Goal: Task Accomplishment & Management: Manage account settings

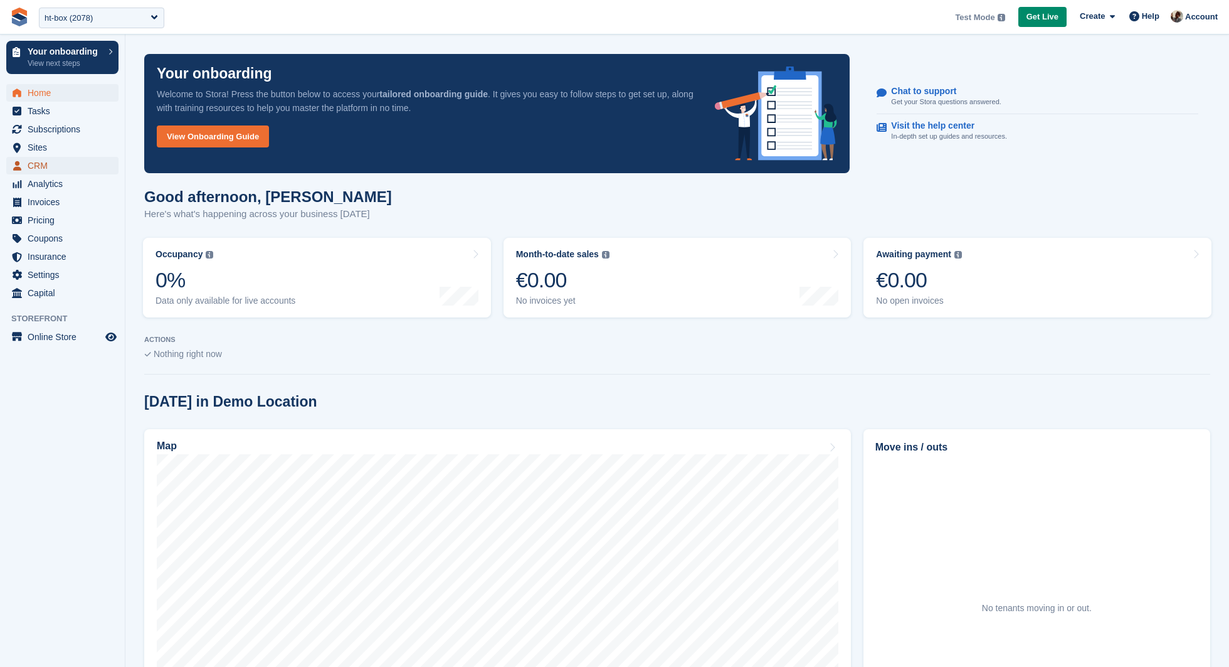
click at [75, 171] on span "CRM" at bounding box center [65, 166] width 75 height 18
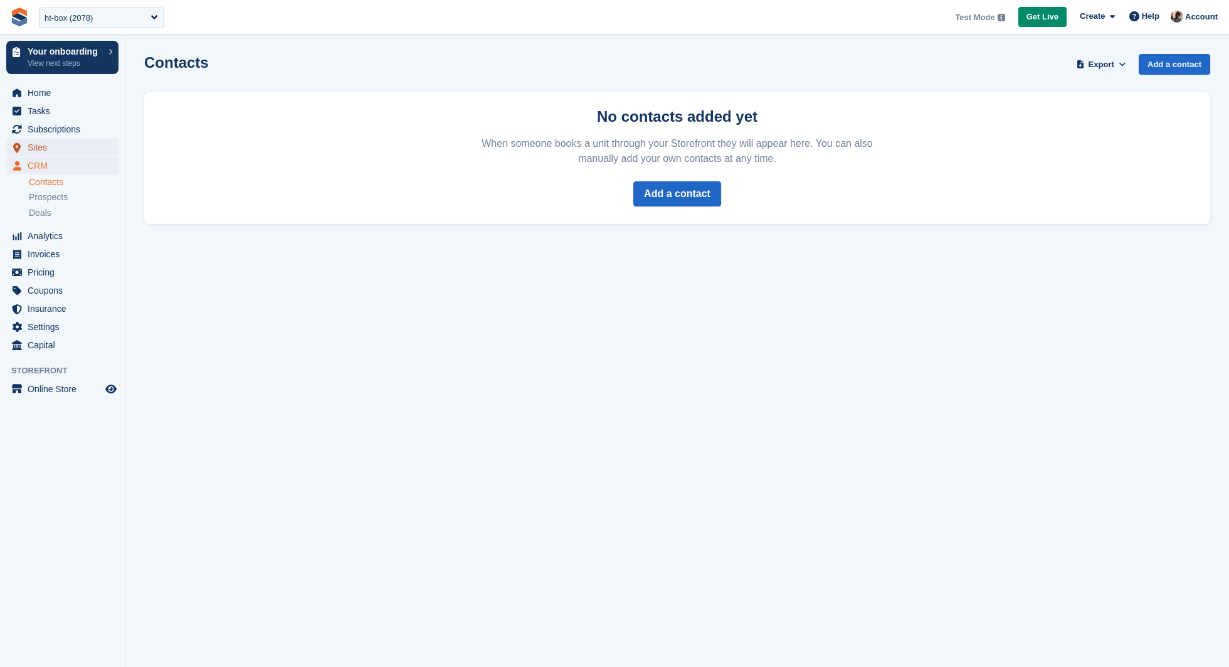
click at [53, 142] on span "Sites" at bounding box center [65, 148] width 75 height 18
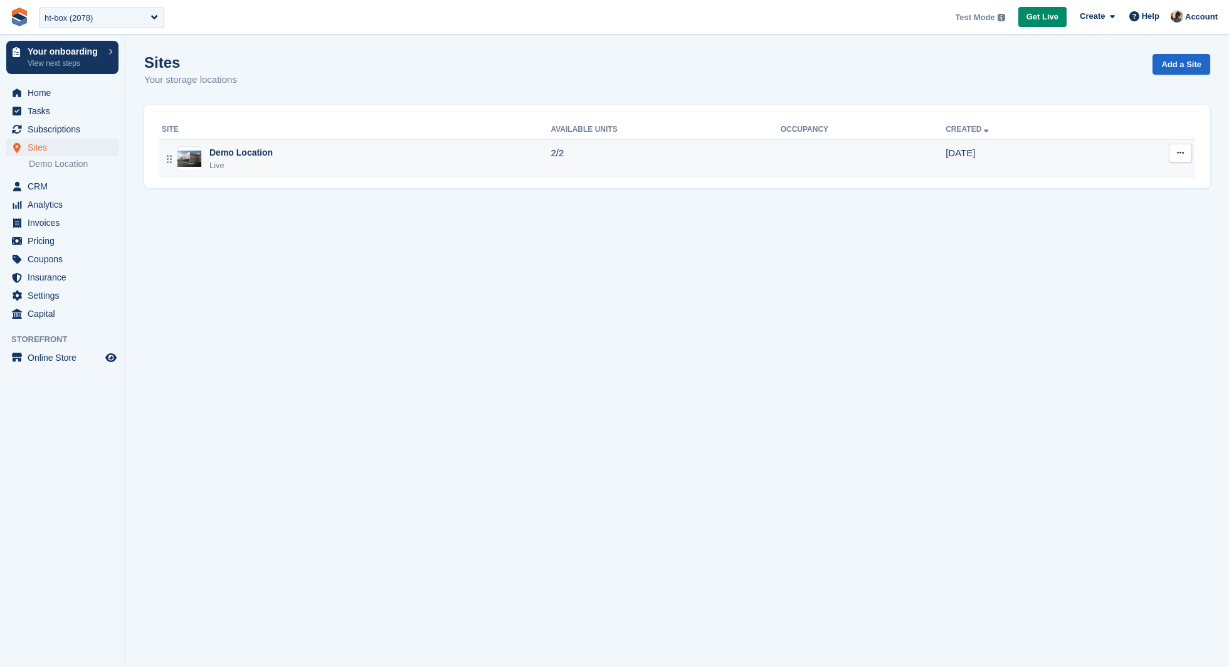
click at [316, 147] on div "Demo Location Live" at bounding box center [356, 159] width 389 height 26
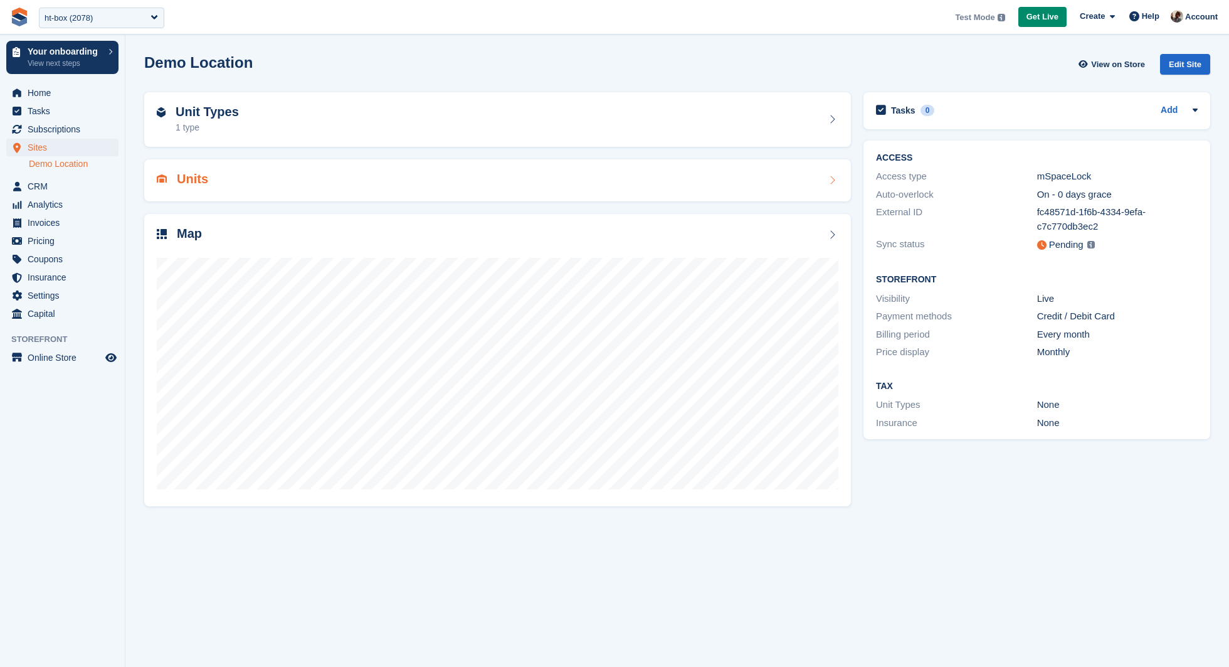
click at [543, 193] on div "Units" at bounding box center [497, 180] width 707 height 42
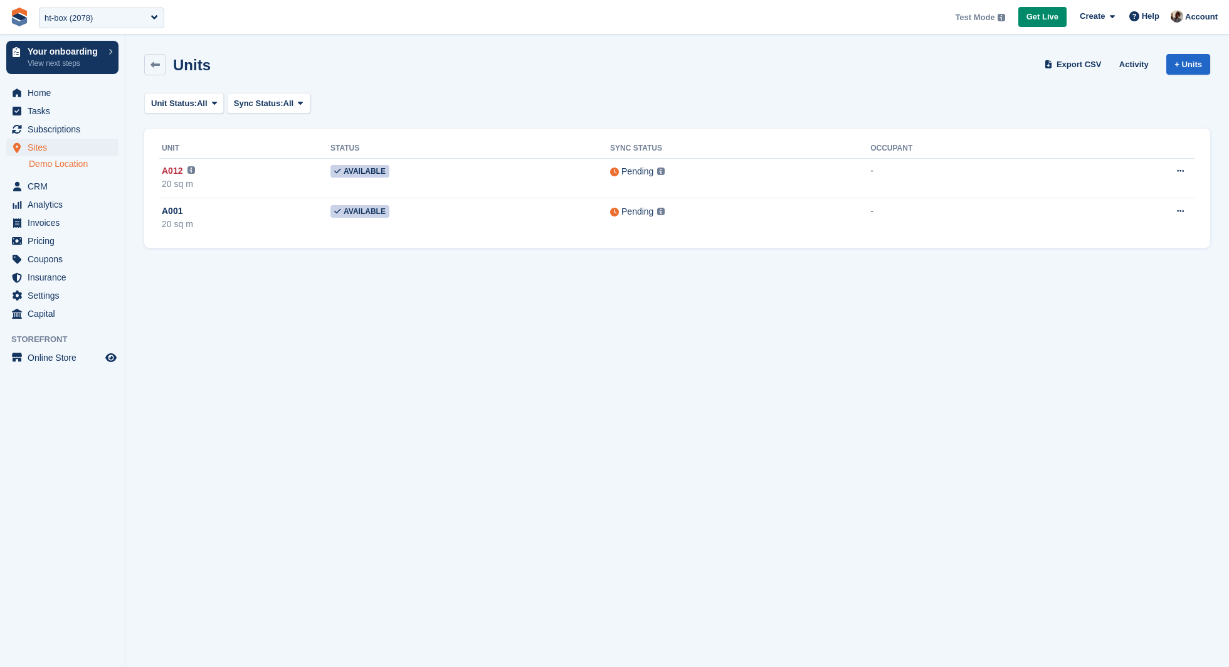
click at [405, 364] on section "Units Export CSV Activity + Units Unit Status: All All Available Reserved Occup…" at bounding box center [677, 333] width 1104 height 667
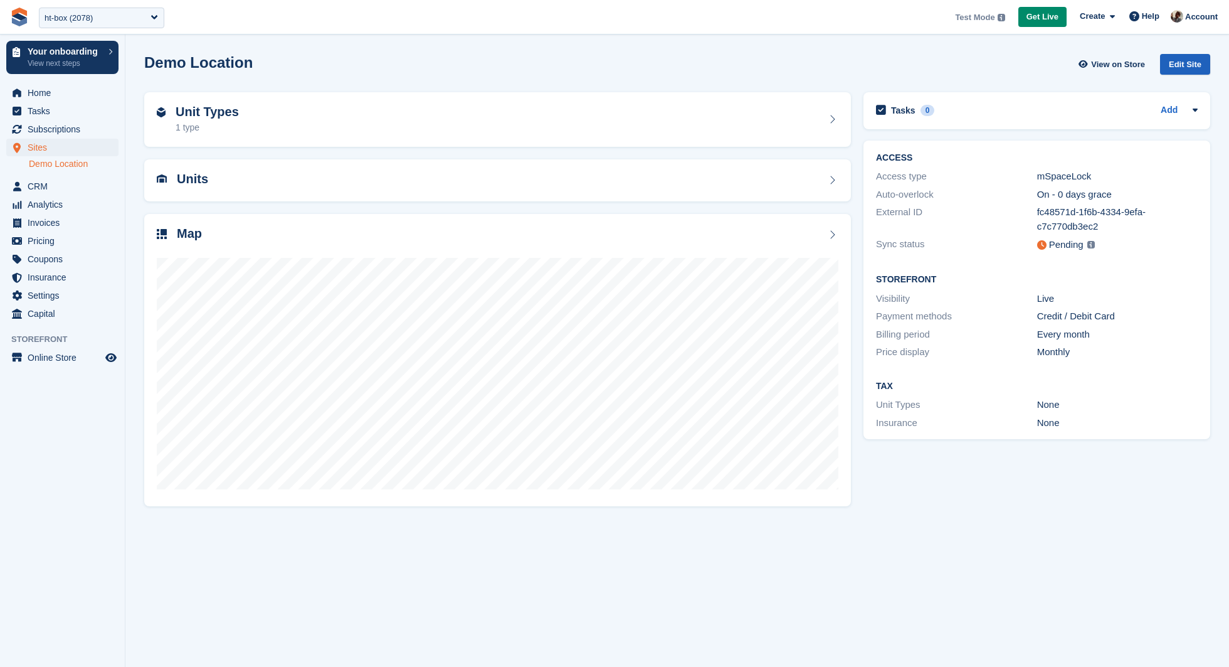
click at [1179, 55] on div "Edit Site" at bounding box center [1185, 64] width 50 height 21
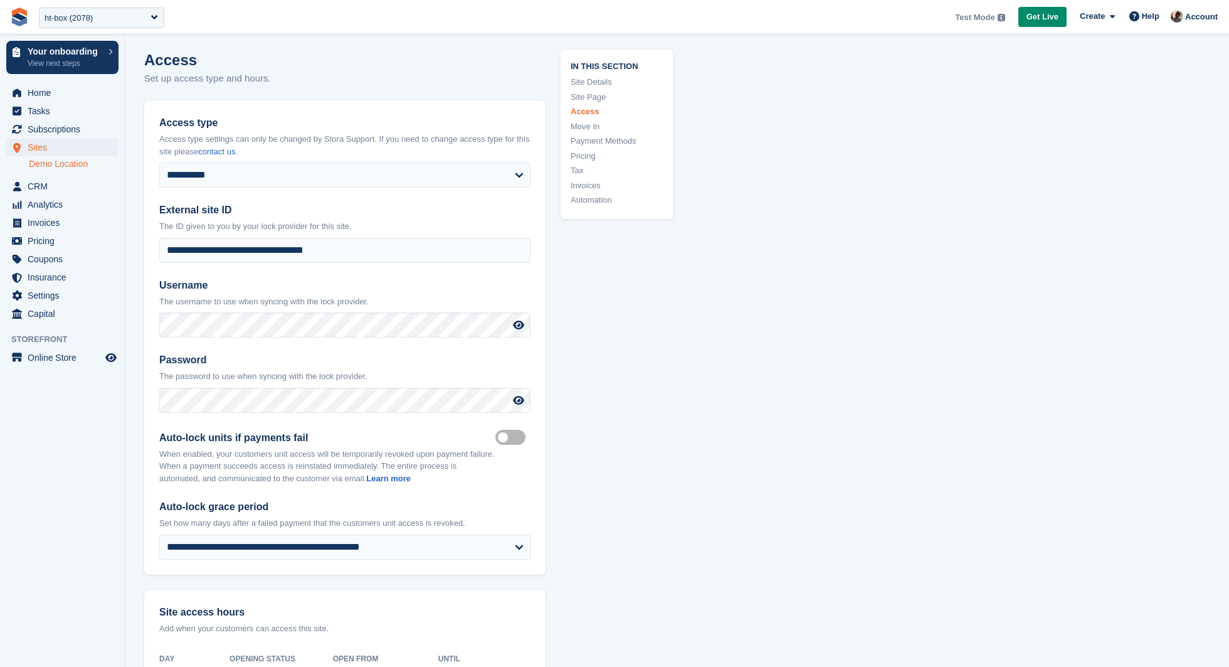
scroll to position [2580, 0]
click at [515, 398] on icon at bounding box center [518, 401] width 11 height 10
click at [520, 321] on icon at bounding box center [518, 326] width 11 height 10
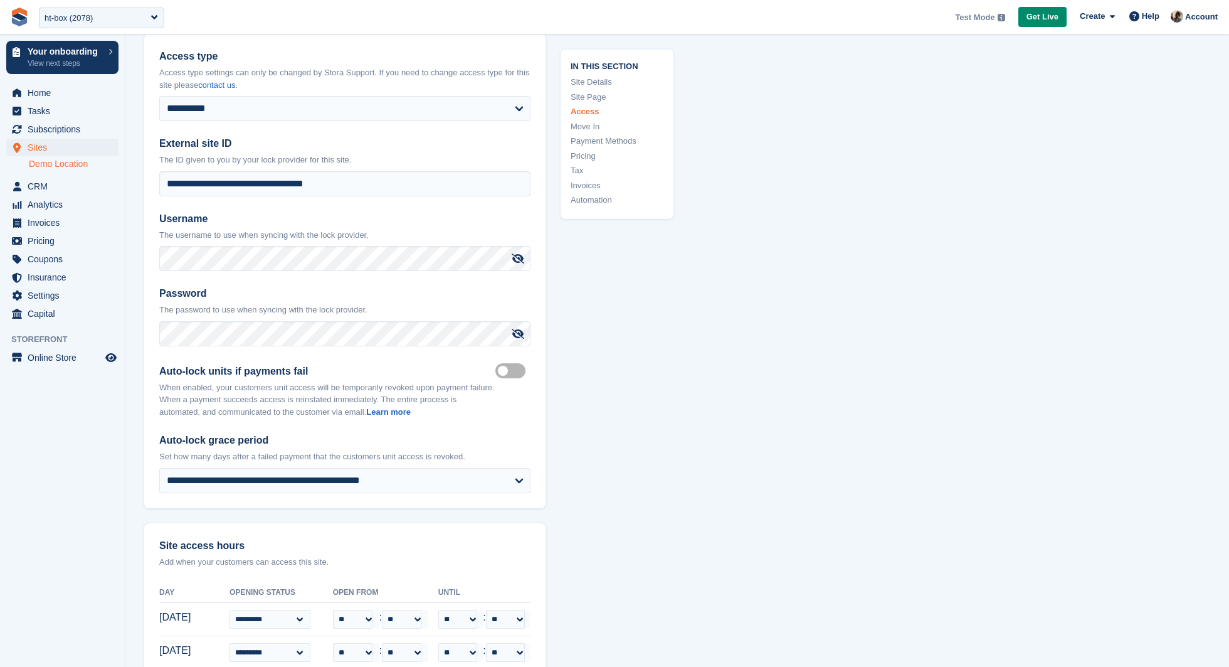
scroll to position [2662, 0]
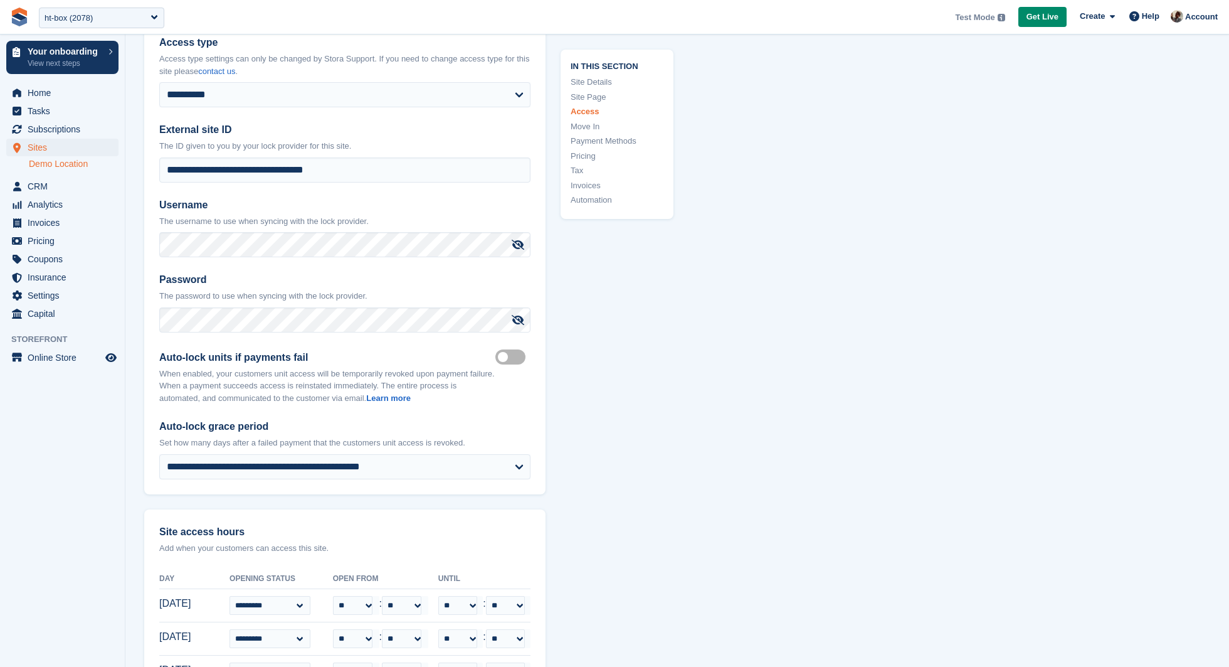
click at [45, 164] on link "Demo Location" at bounding box center [74, 164] width 90 height 12
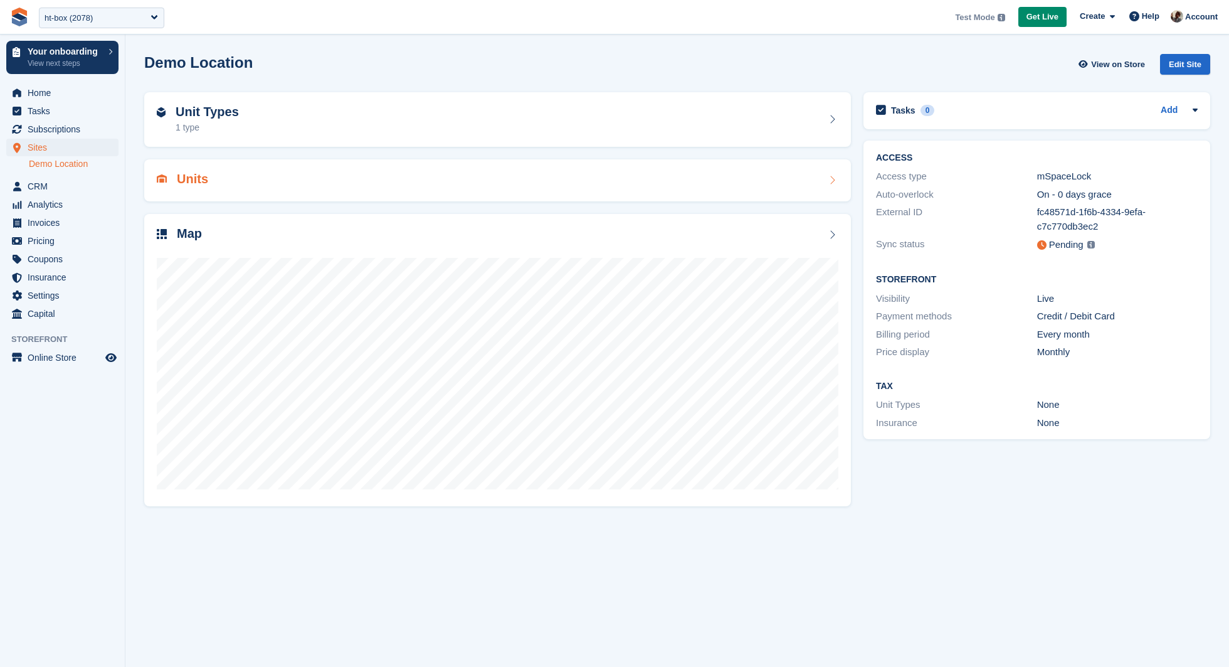
click at [277, 199] on div "Units" at bounding box center [497, 180] width 707 height 42
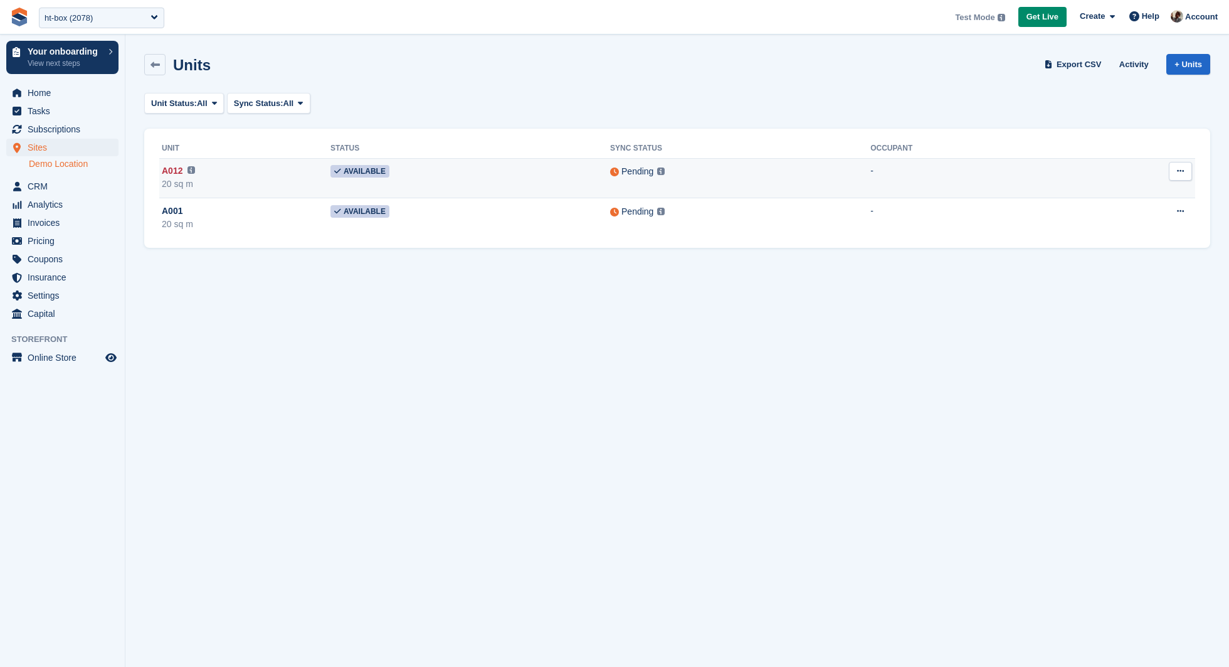
click at [1180, 172] on icon at bounding box center [1180, 171] width 7 height 8
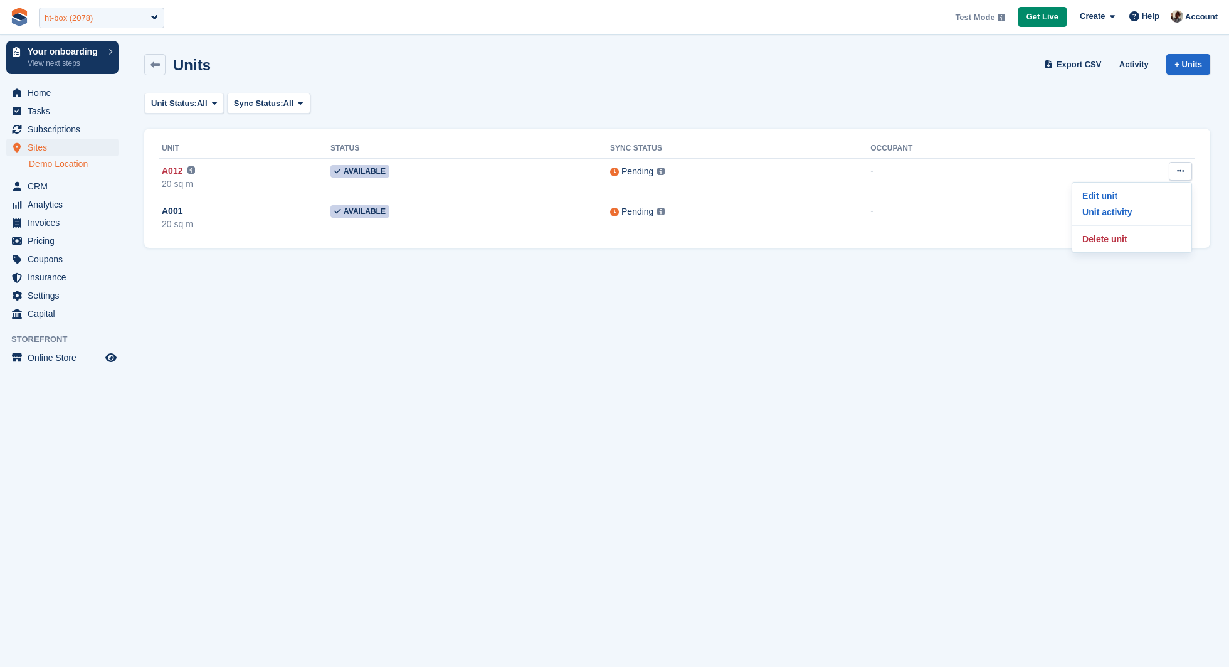
drag, startPoint x: 116, startPoint y: 16, endPoint x: 53, endPoint y: 23, distance: 63.7
click at [53, 23] on div "ht-box (2078)" at bounding box center [101, 18] width 125 height 21
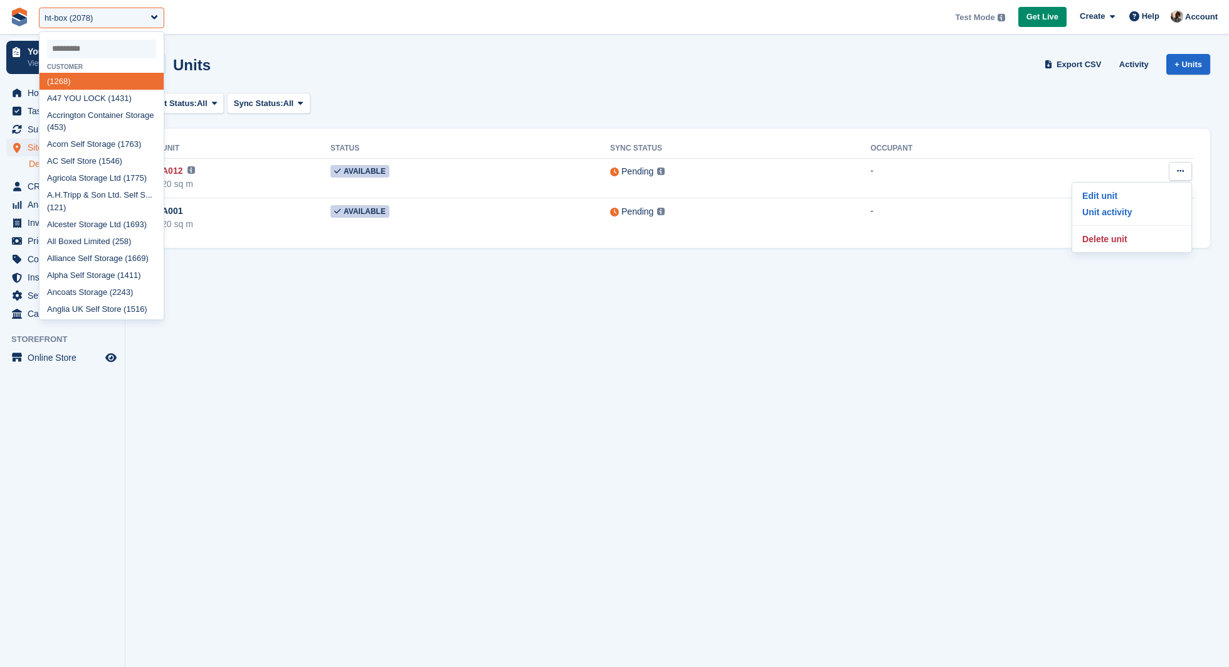
click at [221, 23] on span "**********" at bounding box center [614, 17] width 1229 height 34
